Goal: Information Seeking & Learning: Find specific fact

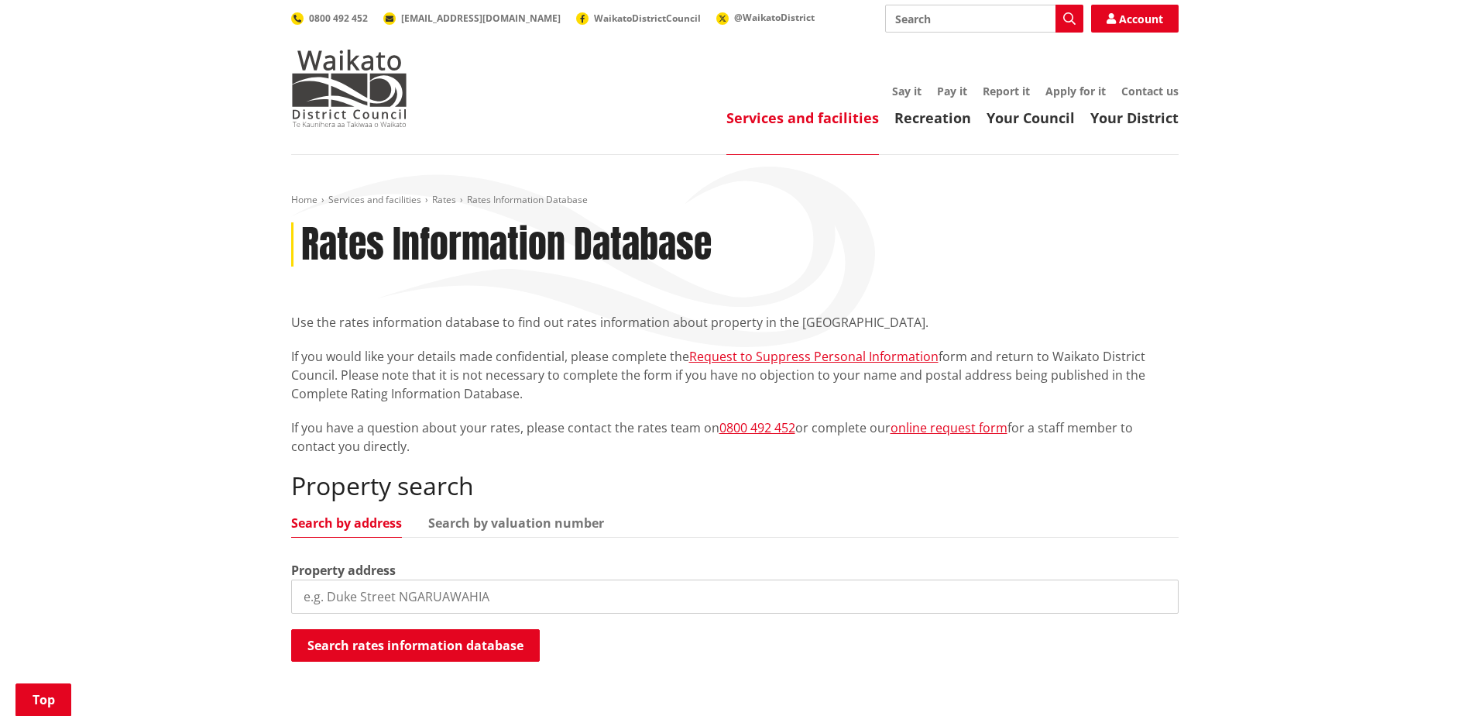
scroll to position [310, 0]
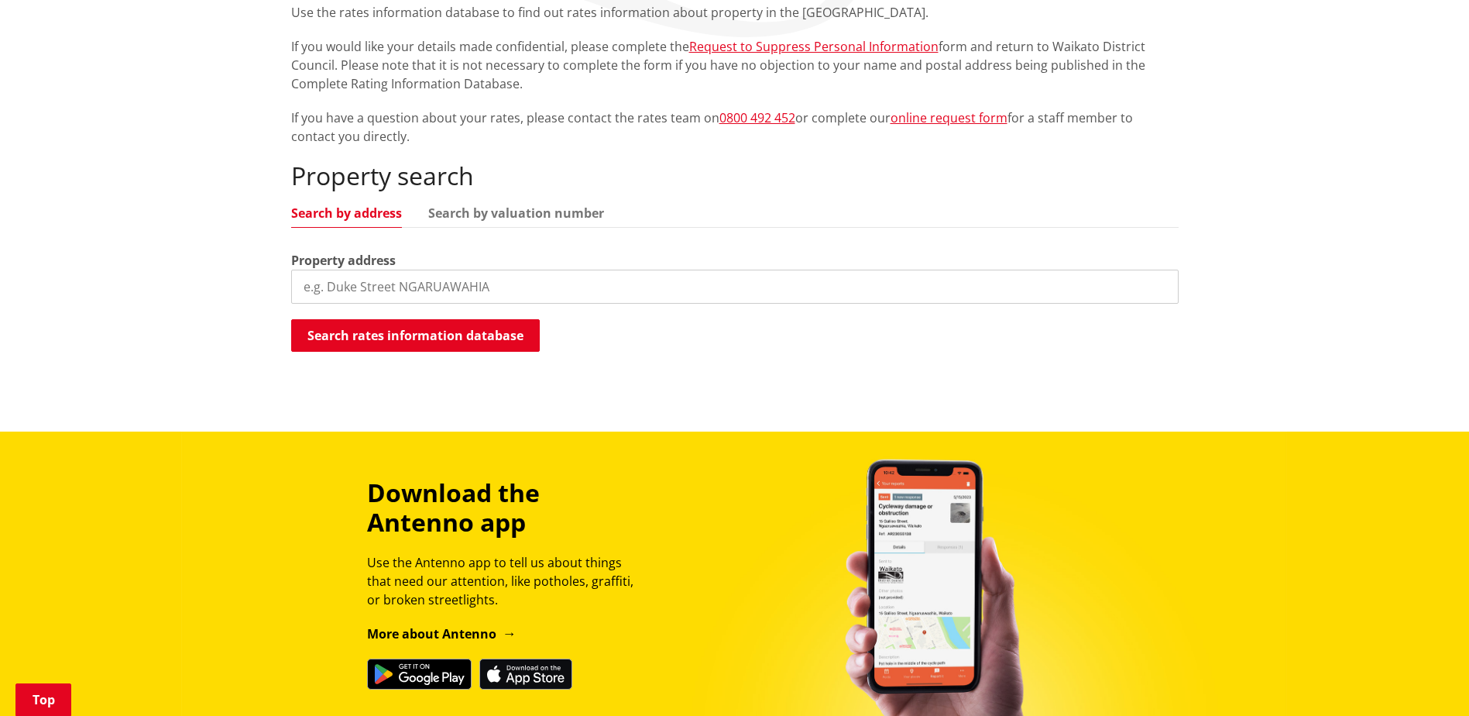
click at [435, 289] on input "search" at bounding box center [734, 286] width 887 height 34
type input "[STREET_ADDRESS]"
click at [304, 341] on button "Search rates information database" at bounding box center [415, 335] width 249 height 33
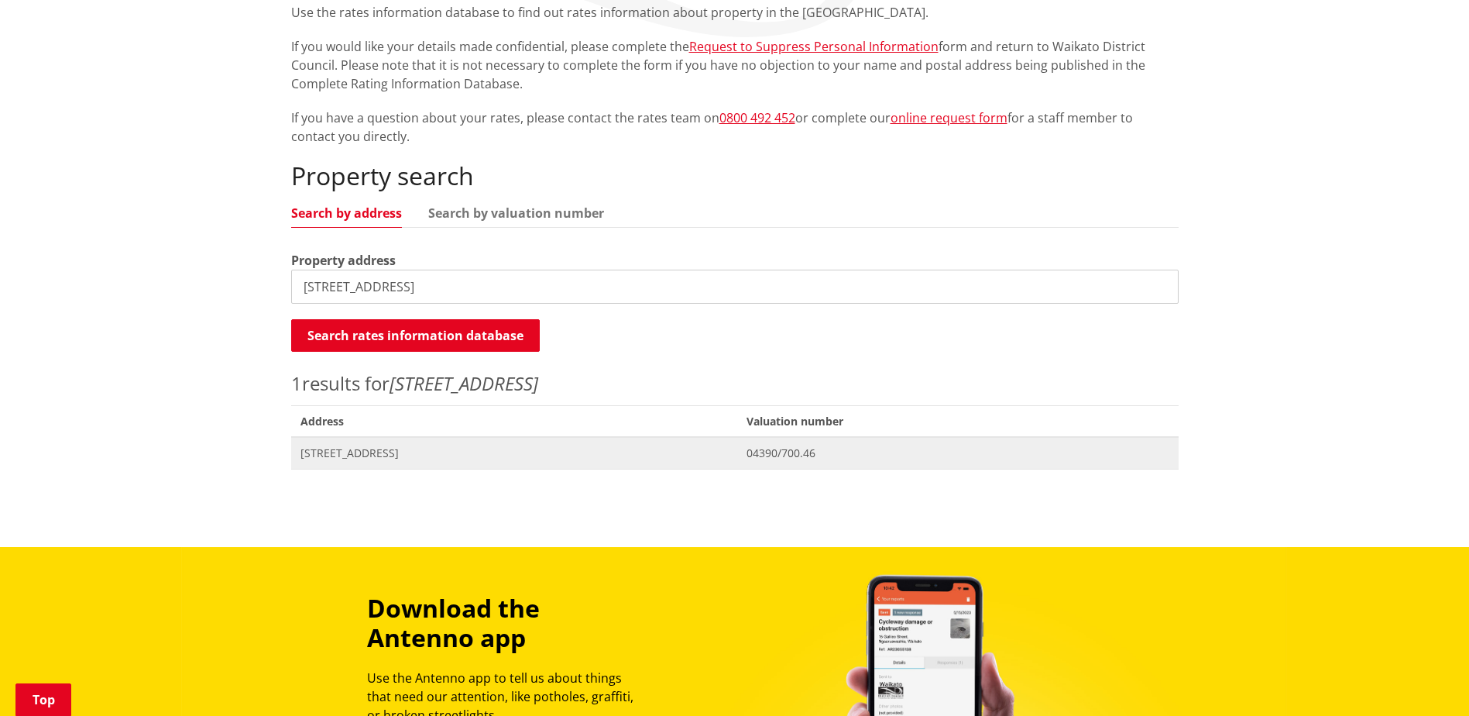
click at [368, 451] on span "[STREET_ADDRESS]" at bounding box center [514, 452] width 428 height 15
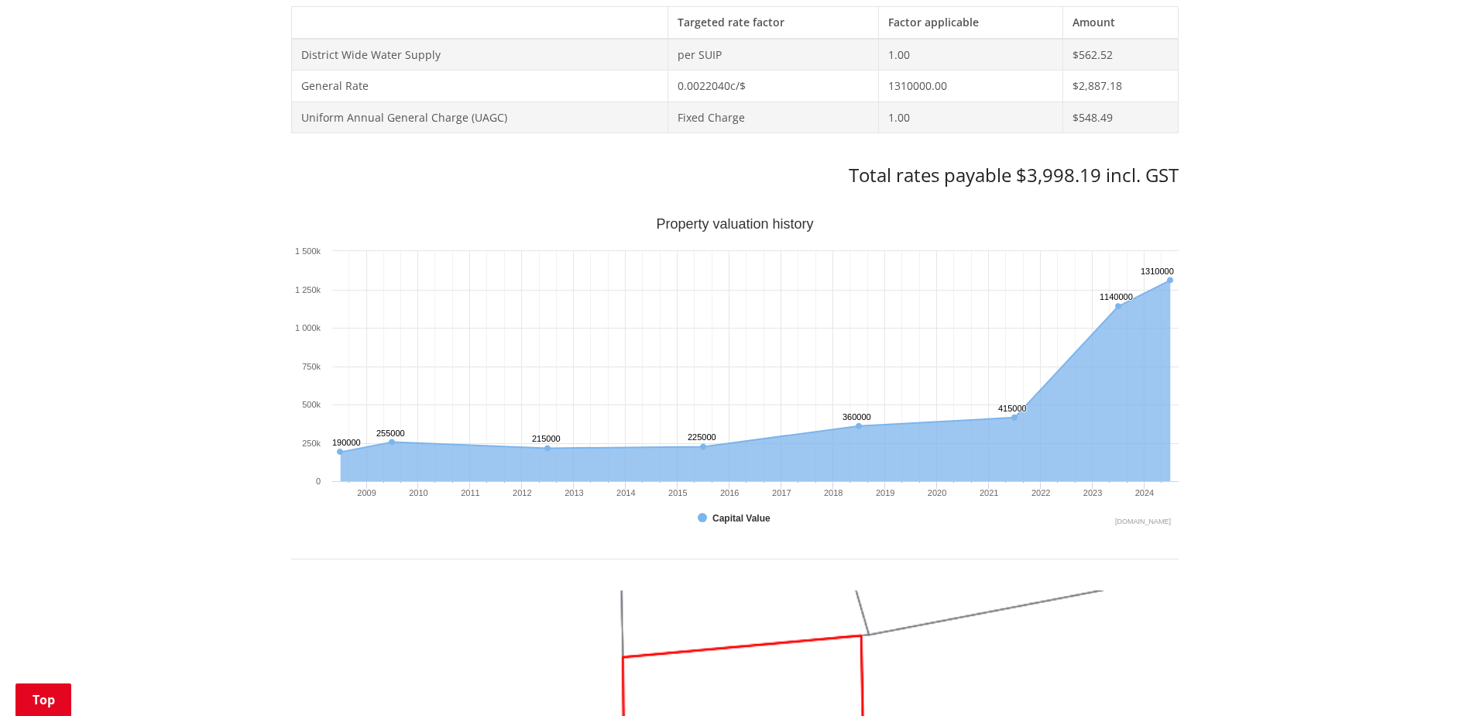
scroll to position [852, 0]
